Goal: Information Seeking & Learning: Learn about a topic

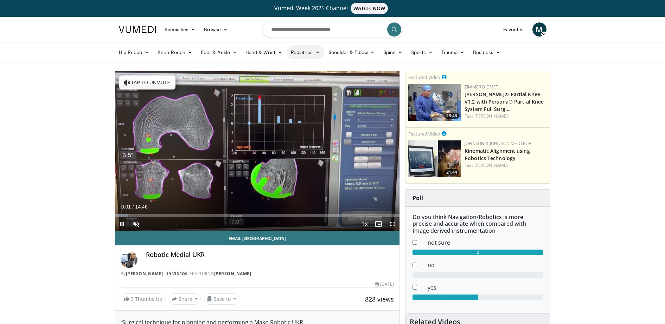
click at [305, 53] on link "Pediatrics" at bounding box center [305, 52] width 38 height 14
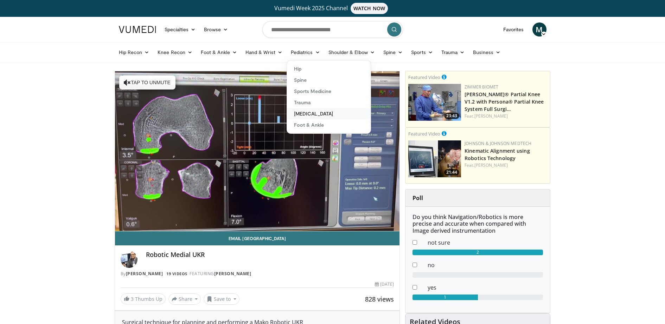
click at [337, 116] on link "[MEDICAL_DATA]" at bounding box center [329, 113] width 84 height 11
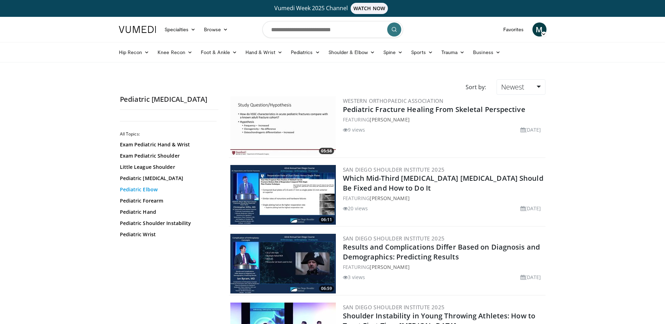
click at [155, 191] on link "Pediatric Elbow" at bounding box center [167, 189] width 95 height 7
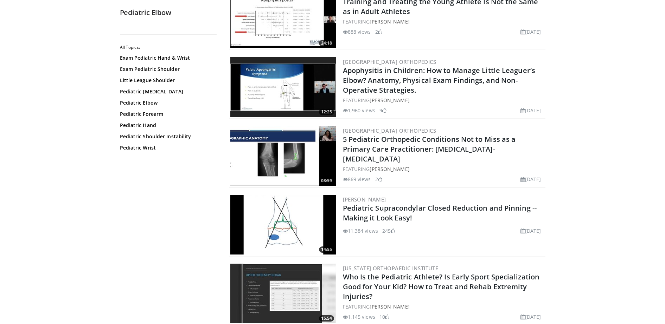
scroll to position [866, 0]
